Goal: Information Seeking & Learning: Learn about a topic

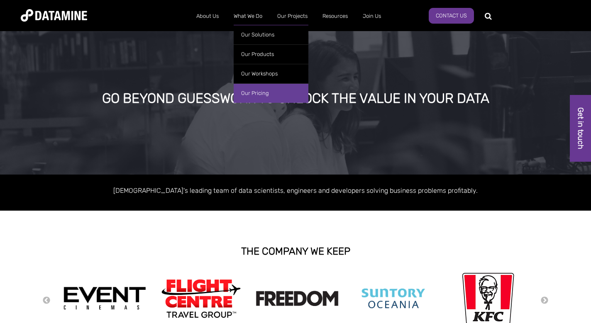
click at [256, 92] on link "Our Pricing" at bounding box center [271, 92] width 75 height 19
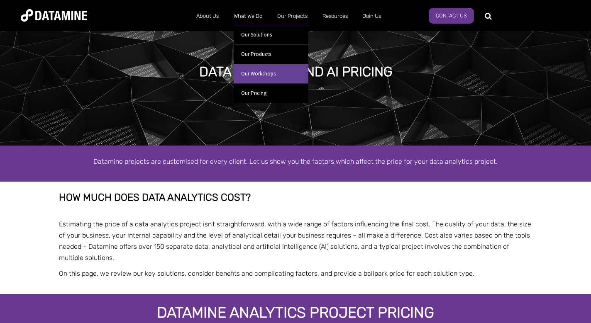
click at [260, 78] on link "Our Workshops" at bounding box center [271, 73] width 75 height 19
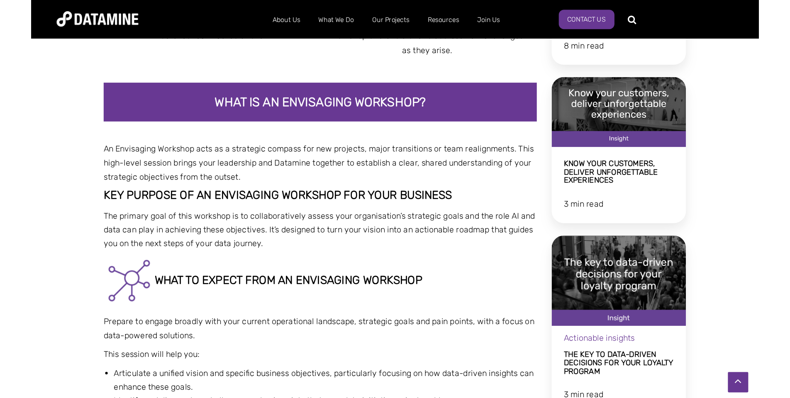
scroll to position [585, 0]
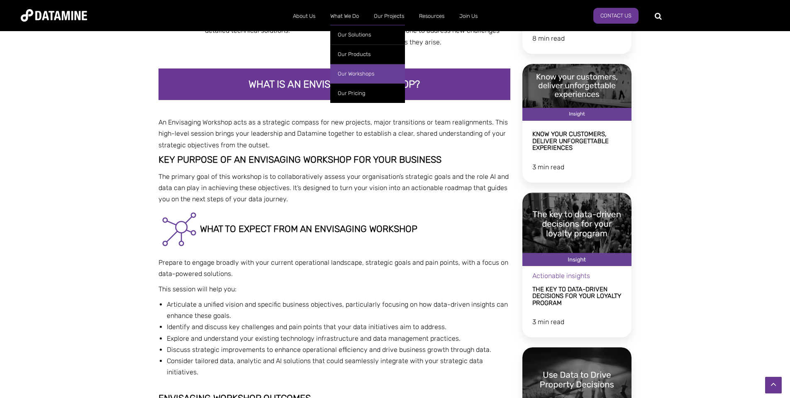
click at [353, 70] on link "Our Workshops" at bounding box center [367, 73] width 75 height 19
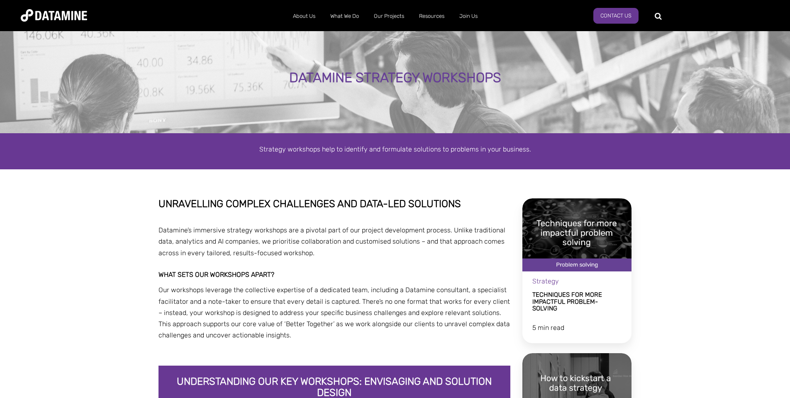
click at [394, 16] on link "Our Projects" at bounding box center [388, 16] width 45 height 22
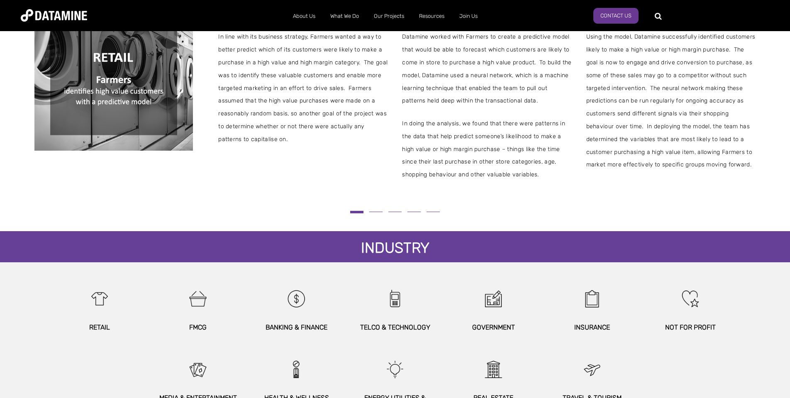
scroll to position [241, 0]
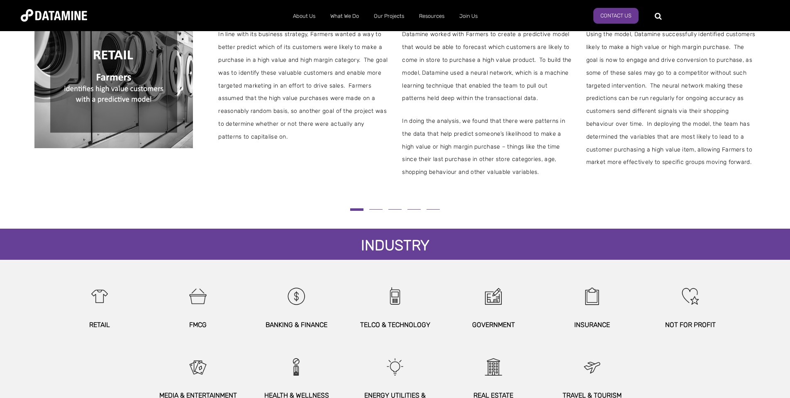
click at [696, 309] on div "NOT FOR PROFIT" at bounding box center [690, 303] width 98 height 53
click at [690, 295] on img at bounding box center [690, 295] width 36 height 37
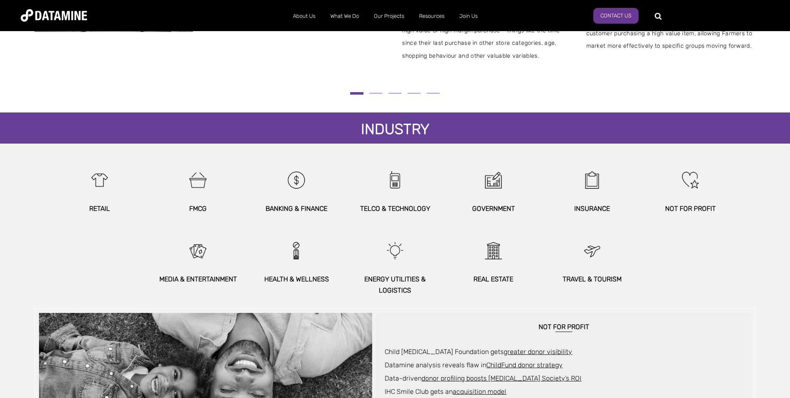
scroll to position [353, 0]
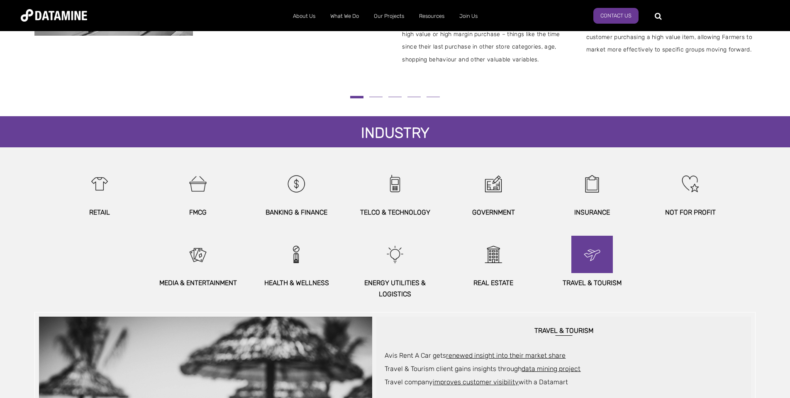
click at [591, 248] on img at bounding box center [592, 254] width 36 height 37
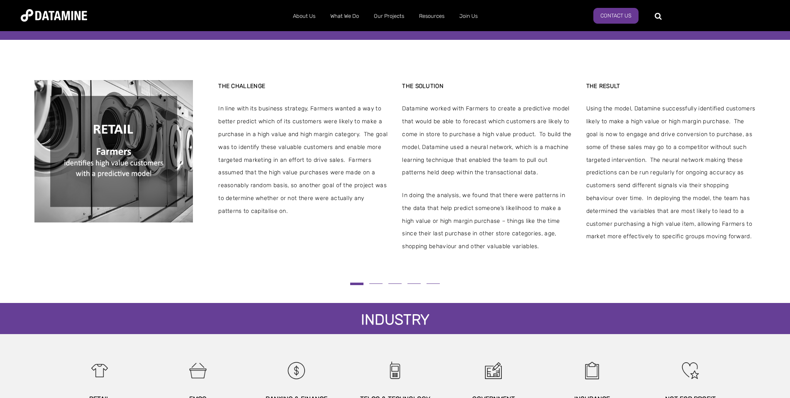
scroll to position [163, 0]
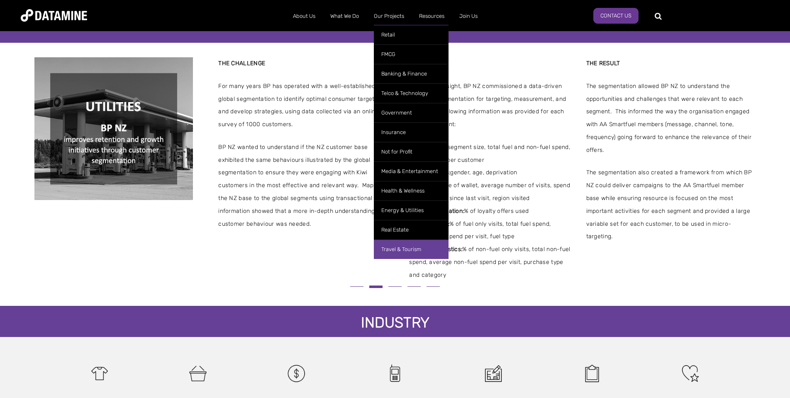
click at [402, 243] on link "Travel & Tourism" at bounding box center [411, 248] width 75 height 19
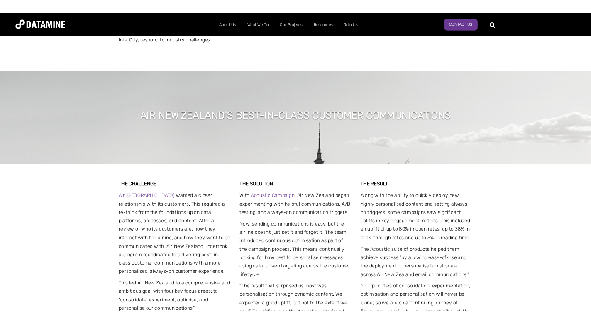
scroll to position [179, 0]
